Goal: Task Accomplishment & Management: Manage account settings

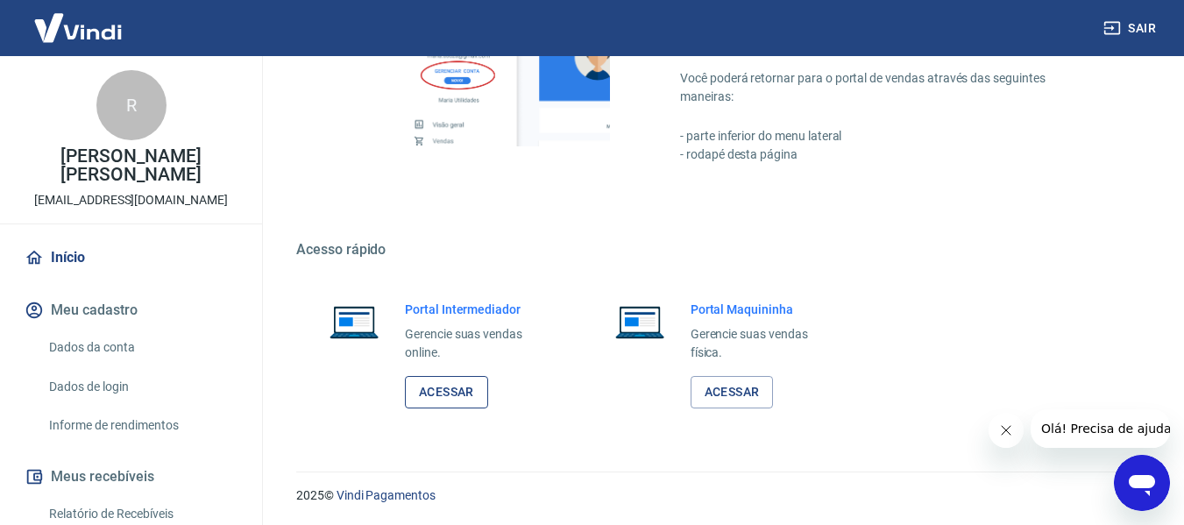
scroll to position [913, 0]
click at [456, 389] on link "Acessar" at bounding box center [446, 391] width 83 height 32
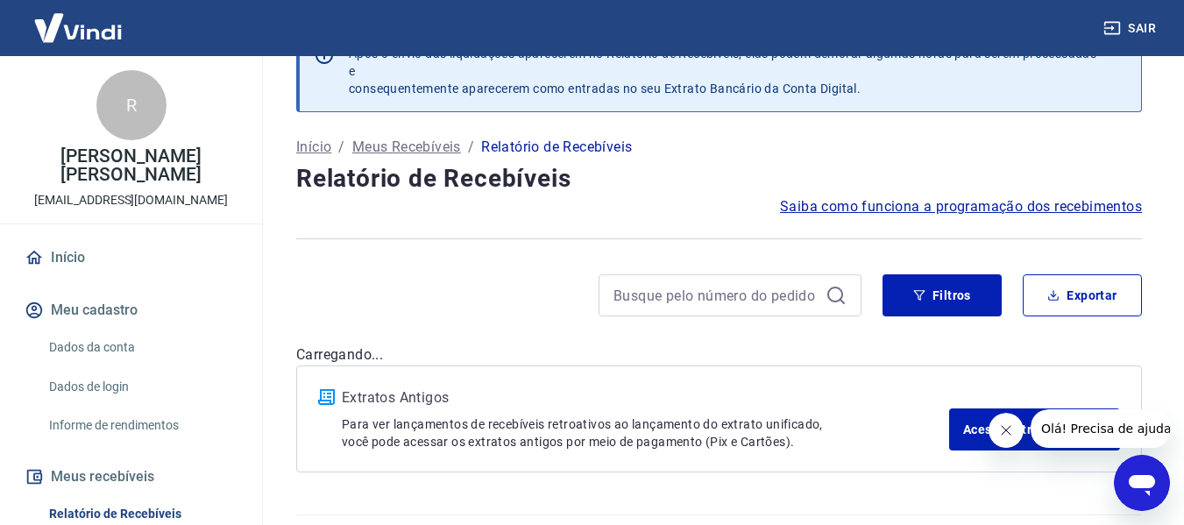
scroll to position [91, 0]
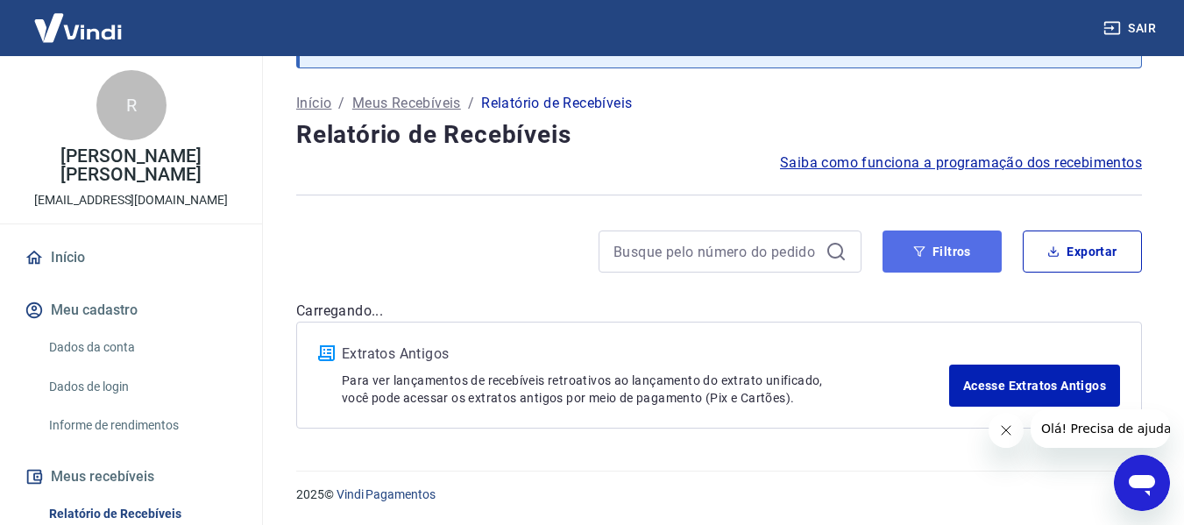
click at [956, 255] on button "Filtros" at bounding box center [941, 251] width 119 height 42
